Goal: Navigation & Orientation: Go to known website

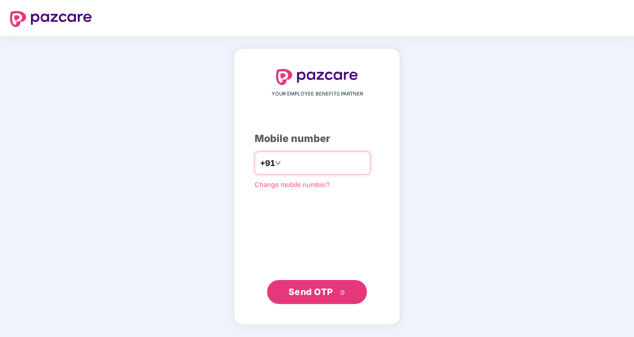
type input "**********"
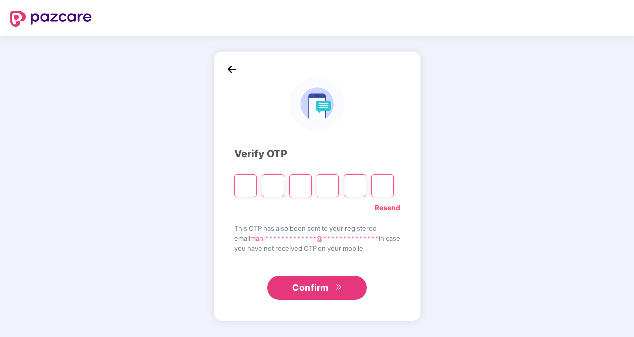
type input "*"
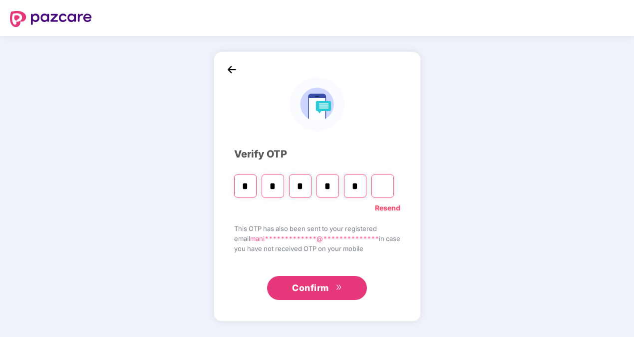
type input "*"
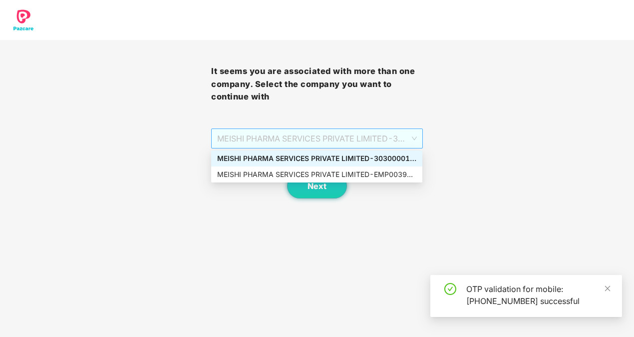
click at [414, 133] on span "MEISHI PHARMA SERVICES PRIVATE LIMITED - 303000013 - ADMIN" at bounding box center [316, 138] width 199 height 19
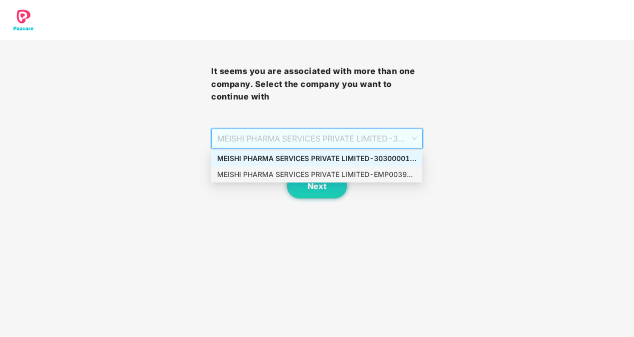
click at [369, 174] on div "MEISHI PHARMA SERVICES PRIVATE LIMITED - EMP0039 - ADMIN" at bounding box center [316, 174] width 199 height 11
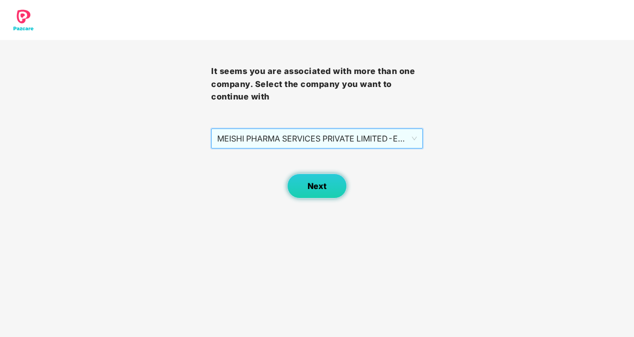
click at [327, 179] on button "Next" at bounding box center [317, 185] width 60 height 25
